Goal: Task Accomplishment & Management: Manage account settings

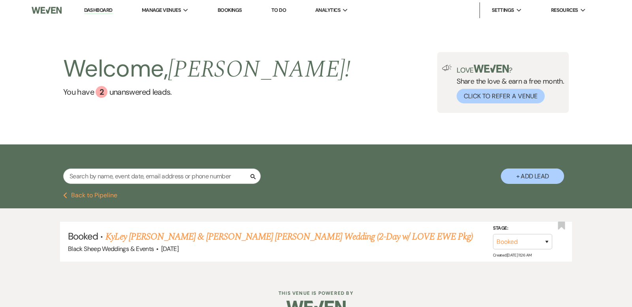
click at [94, 178] on input "text" at bounding box center [161, 176] width 197 height 15
type input "z"
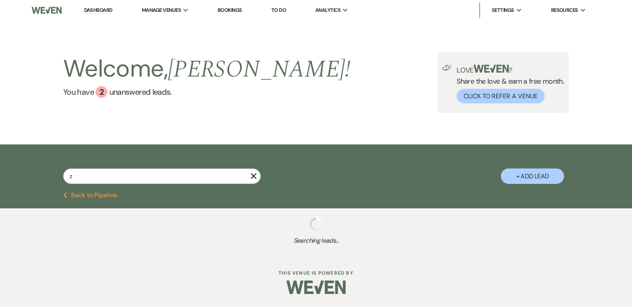
select select "5"
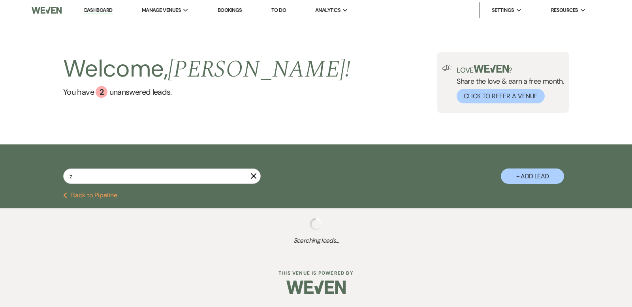
select select "5"
select select "8"
select select "6"
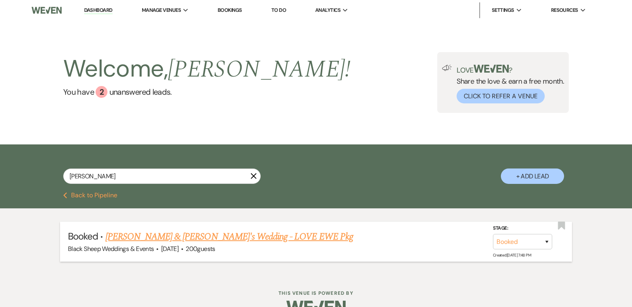
type input "[PERSON_NAME]"
click at [210, 236] on link "[PERSON_NAME] & [PERSON_NAME]'s Wedding - LOVE EWE Pkg" at bounding box center [229, 237] width 248 height 14
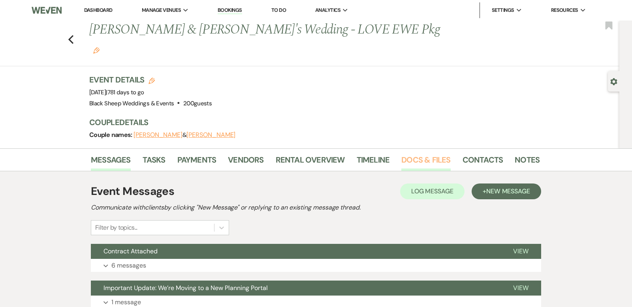
click at [422, 154] on link "Docs & Files" at bounding box center [425, 162] width 49 height 17
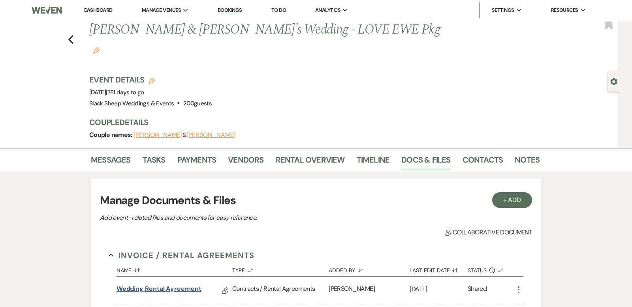
click at [150, 284] on link "Wedding Rental Agreement" at bounding box center [158, 290] width 85 height 12
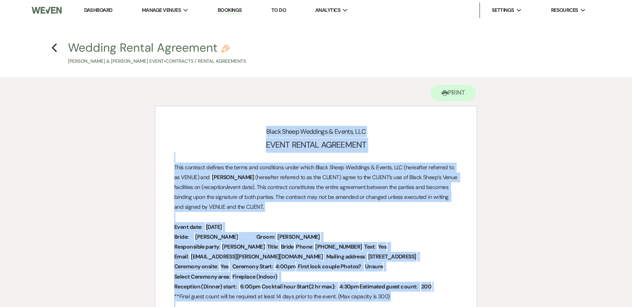
drag, startPoint x: 199, startPoint y: 188, endPoint x: 192, endPoint y: 129, distance: 59.2
copy div "Lorem Ipsum Dolorsit & Ametco, ADI ELITS DOEIUS TEMPORINC Utla etdolore magnaal…"
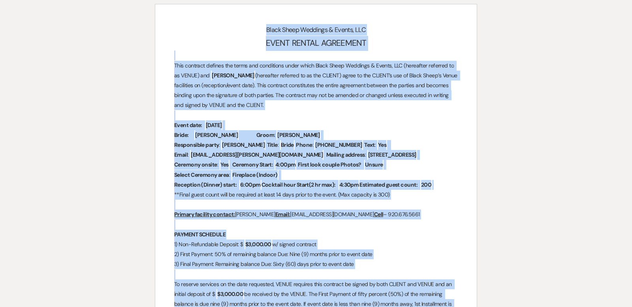
scroll to position [94, 0]
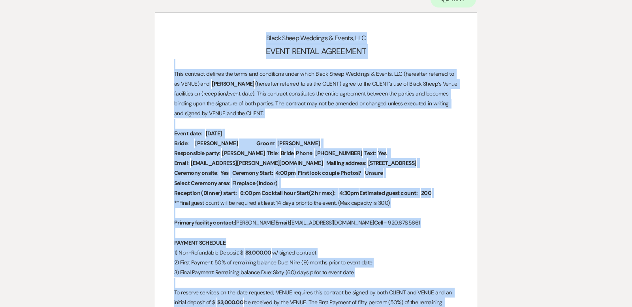
drag, startPoint x: 189, startPoint y: 181, endPoint x: 204, endPoint y: 40, distance: 141.4
copy div "Lorem Ipsum Dolorsit & Ametco, ADI ELITS DOEIUS TEMPORINC Utla etdolore magnaal…"
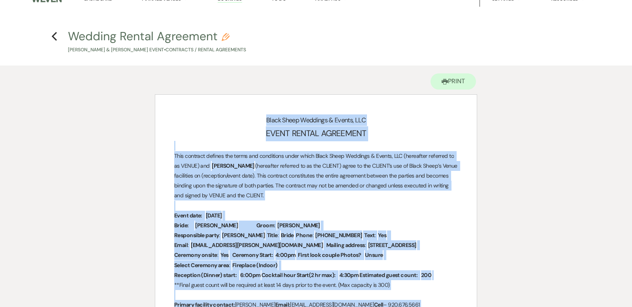
scroll to position [0, 0]
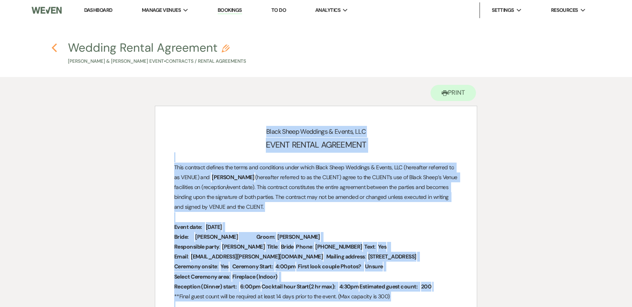
click at [55, 45] on use "button" at bounding box center [54, 47] width 5 height 9
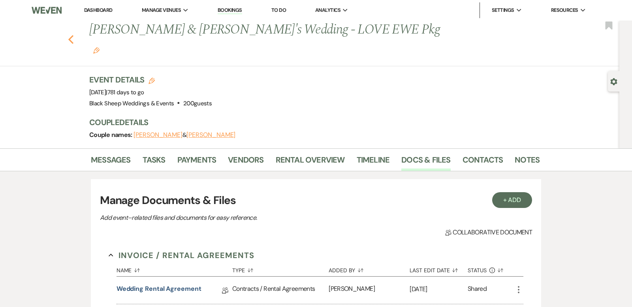
click at [72, 35] on use "button" at bounding box center [70, 39] width 5 height 9
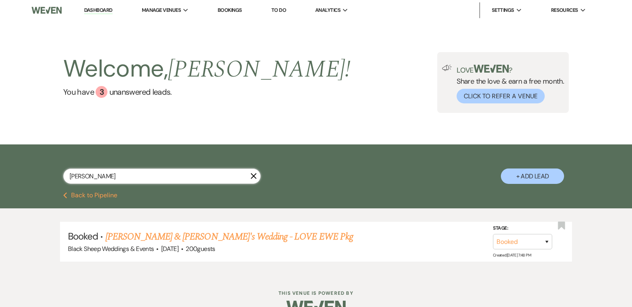
drag, startPoint x: 94, startPoint y: 175, endPoint x: 0, endPoint y: 172, distance: 94.0
click at [0, 173] on div "[PERSON_NAME] X + Add Lead" at bounding box center [316, 168] width 632 height 48
click at [100, 8] on link "Dashboard" at bounding box center [98, 11] width 28 height 8
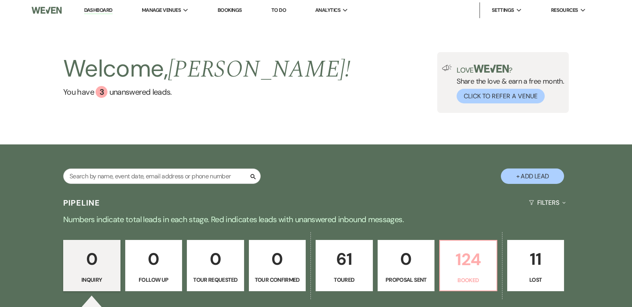
click at [468, 248] on p "124" at bounding box center [468, 259] width 47 height 26
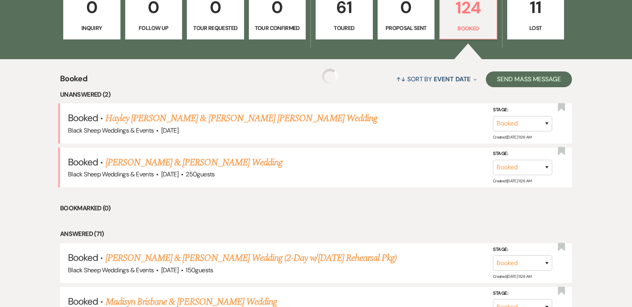
scroll to position [361, 0]
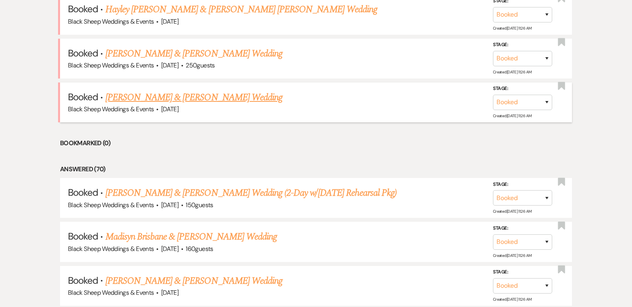
click at [179, 96] on link "[PERSON_NAME] & [PERSON_NAME] Wedding" at bounding box center [193, 97] width 177 height 14
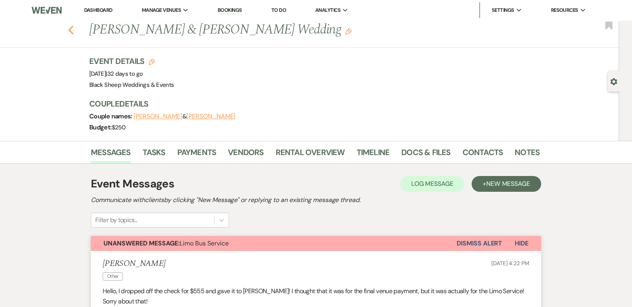
click at [69, 28] on icon "Previous" at bounding box center [71, 29] width 6 height 9
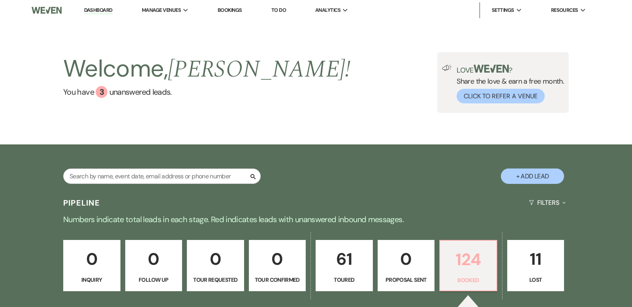
click at [460, 249] on p "124" at bounding box center [468, 259] width 47 height 26
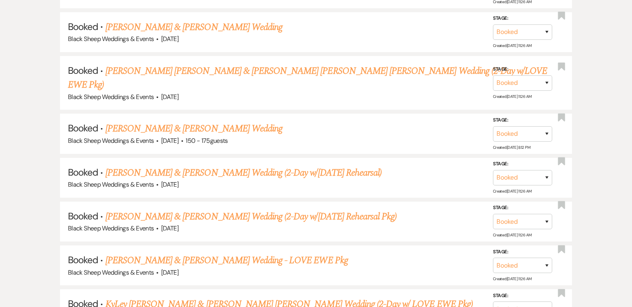
scroll to position [617, 0]
